Goal: Information Seeking & Learning: Learn about a topic

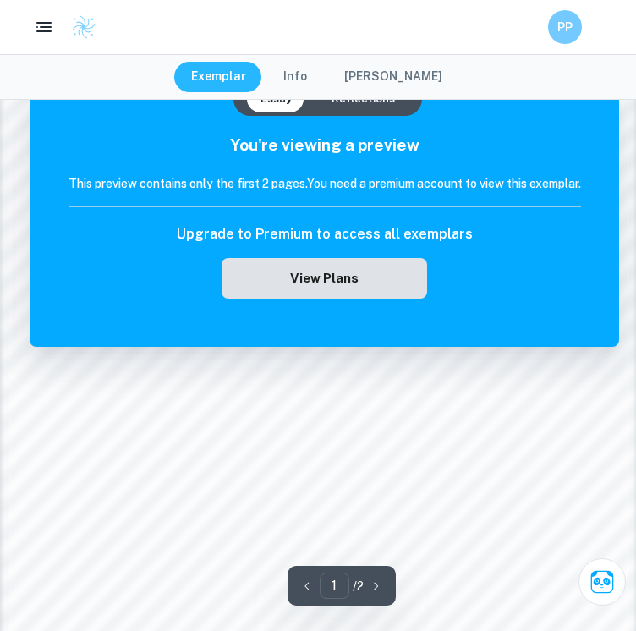
scroll to position [1396, 0]
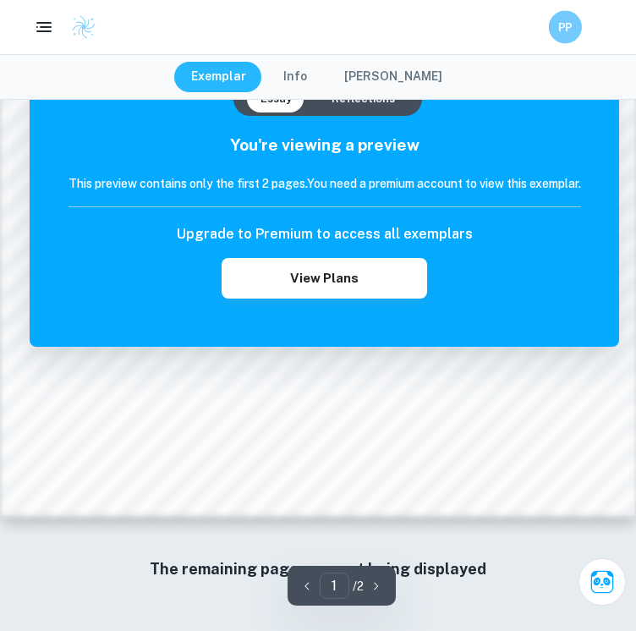
click at [588, 28] on div "PP" at bounding box center [582, 26] width 66 height 33
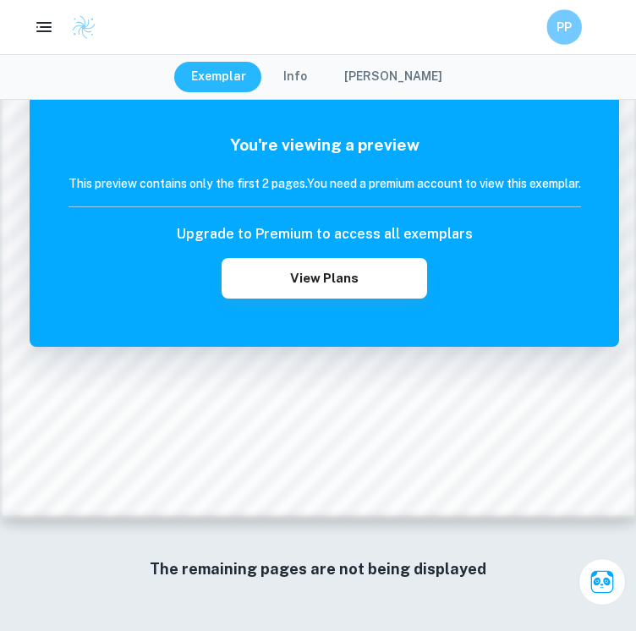
click at [567, 30] on h6 "PP" at bounding box center [564, 27] width 20 height 19
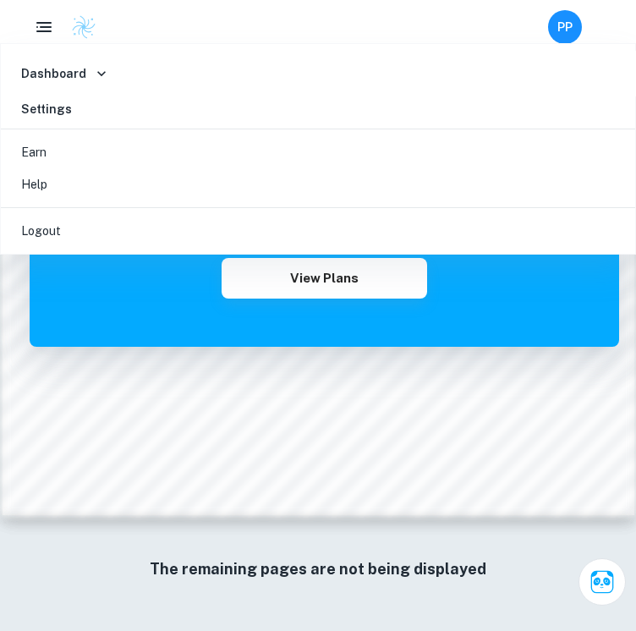
click at [111, 74] on div "Dashboard" at bounding box center [322, 73] width 629 height 25
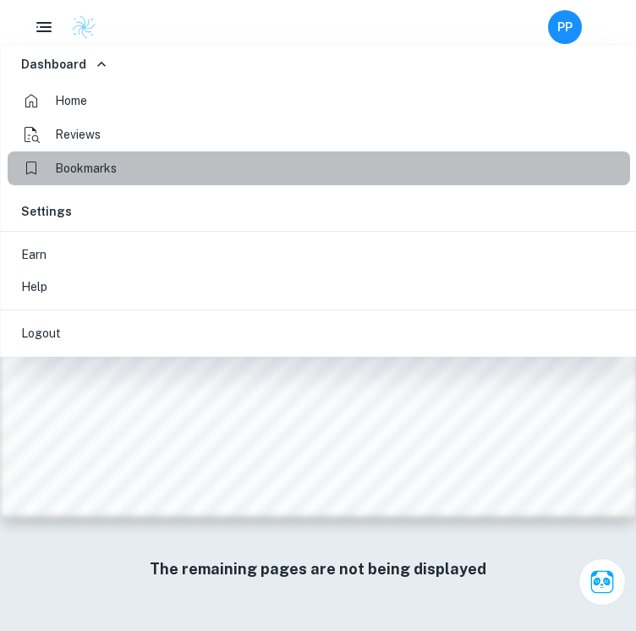
click at [106, 183] on link "Bookmarks" at bounding box center [319, 168] width 622 height 34
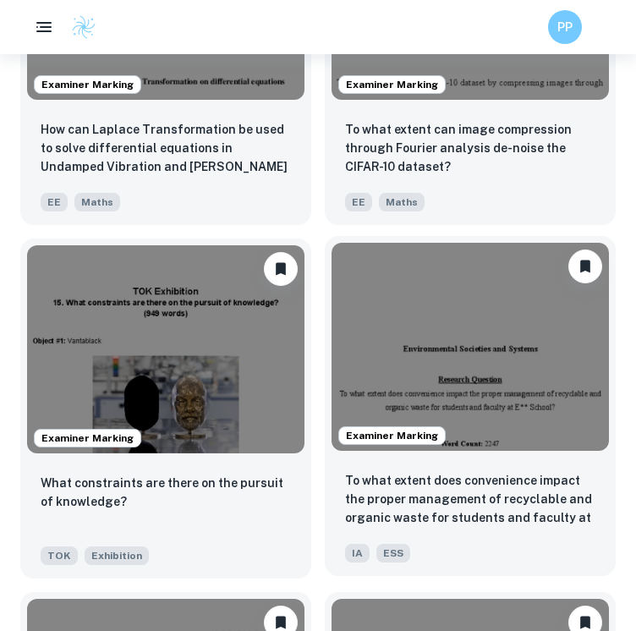
scroll to position [443, 0]
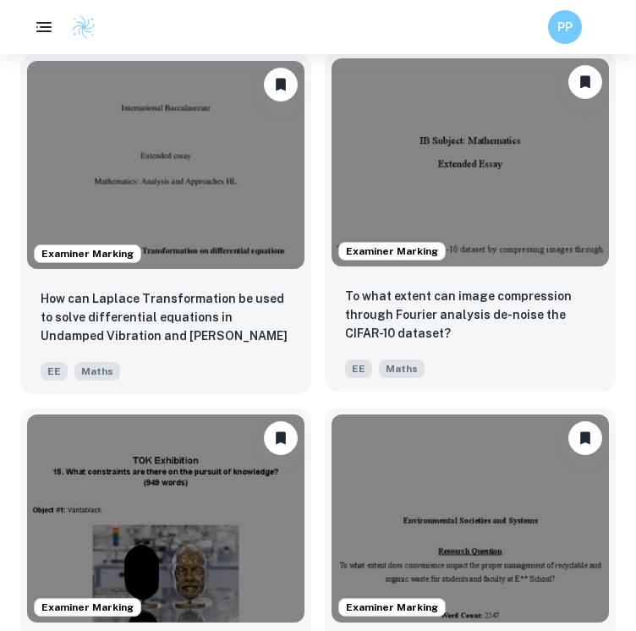
click at [538, 346] on div "To what extent can image compression through Fourier analysis de-noise the CIFA…" at bounding box center [470, 332] width 291 height 118
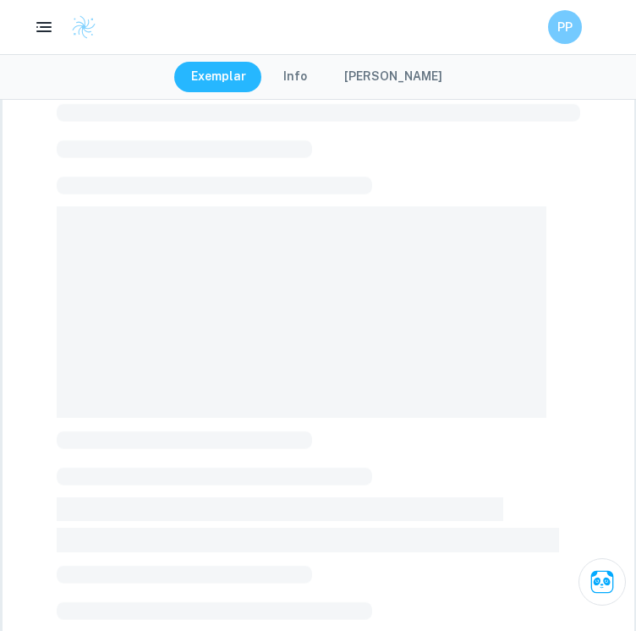
scroll to position [169, 0]
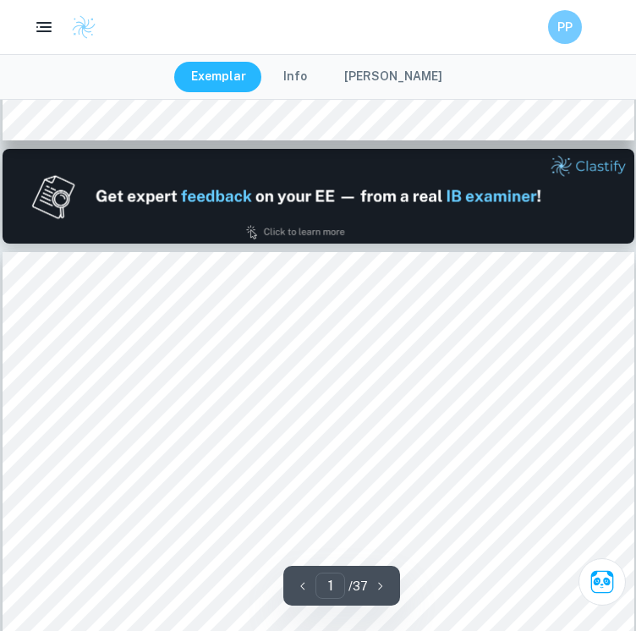
type input "2"
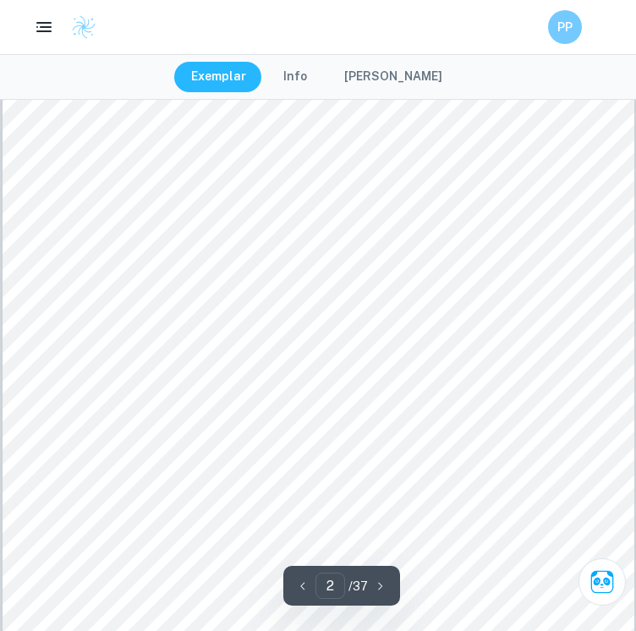
scroll to position [930, 0]
